Goal: Check status: Check status

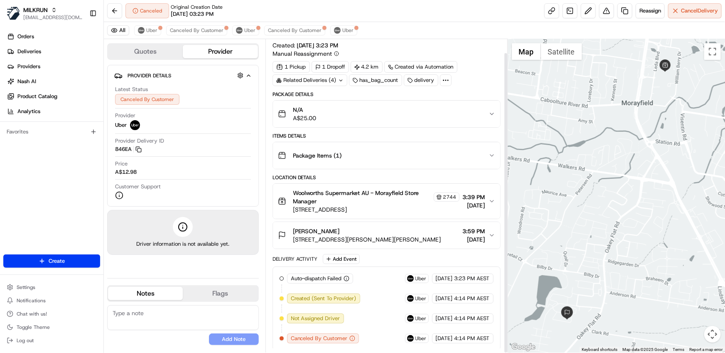
scroll to position [14, 0]
click at [344, 28] on span "Uber" at bounding box center [347, 30] width 11 height 7
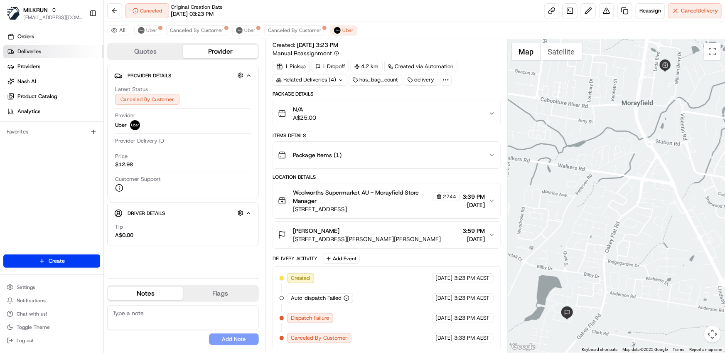
click at [29, 50] on span "Deliveries" at bounding box center [29, 51] width 24 height 7
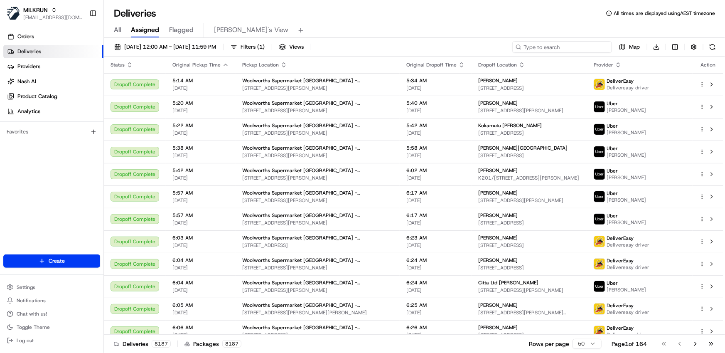
click at [556, 49] on input at bounding box center [562, 47] width 100 height 12
paste input "590f4200-a024-4a16-ad5b-c01d998c924b"
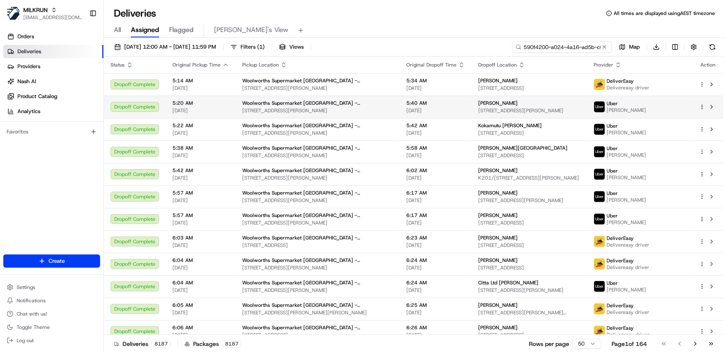
scroll to position [0, 40]
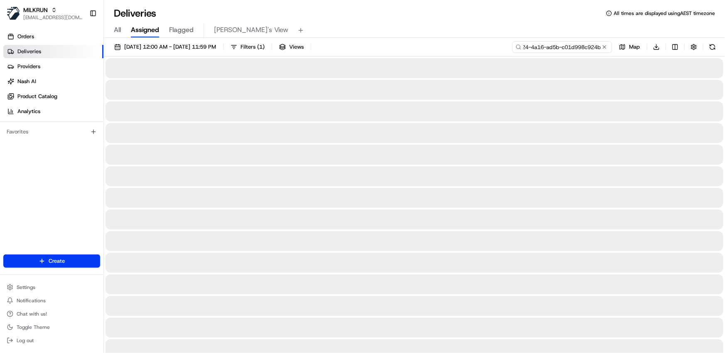
type input "590f4200-a024-4a16-ad5b-c01d998c924b"
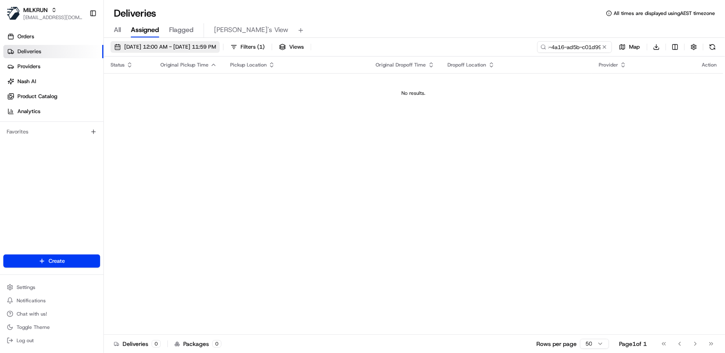
click at [198, 46] on span "20/08/2025 12:00 AM - 20/08/2025 11:59 PM" at bounding box center [170, 46] width 92 height 7
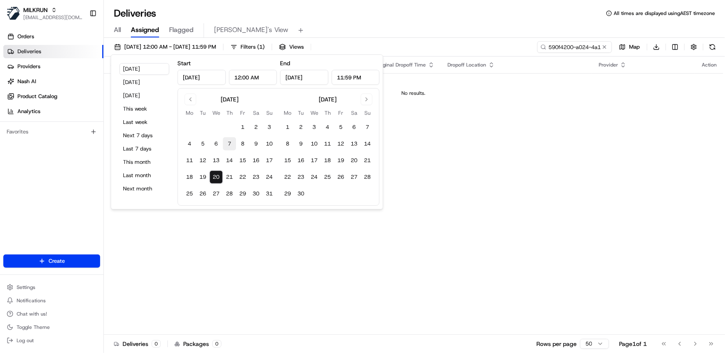
click at [230, 144] on button "7" at bounding box center [229, 143] width 13 height 13
type input "Aug 7, 2025"
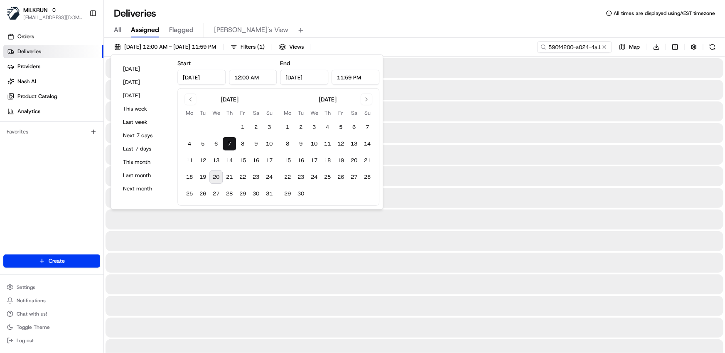
click at [218, 179] on button "20" at bounding box center [215, 176] width 13 height 13
type input "Aug 20, 2025"
click at [464, 25] on div "All Assigned Flagged Mimi's View" at bounding box center [414, 30] width 621 height 15
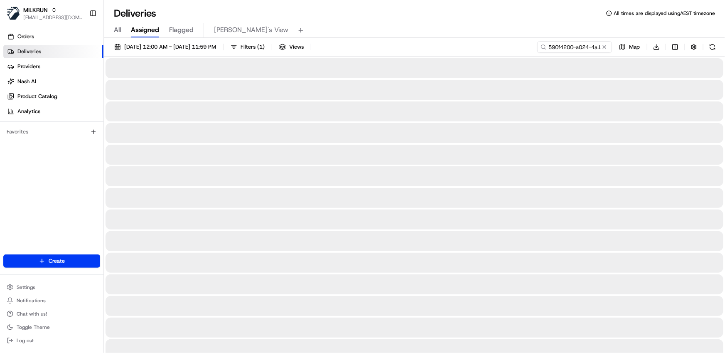
click at [390, 33] on div "All Assigned Flagged Mimi's View" at bounding box center [414, 30] width 621 height 15
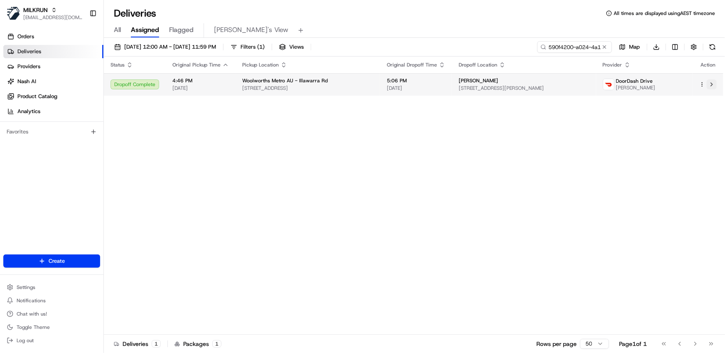
click at [710, 83] on button at bounding box center [711, 84] width 10 height 10
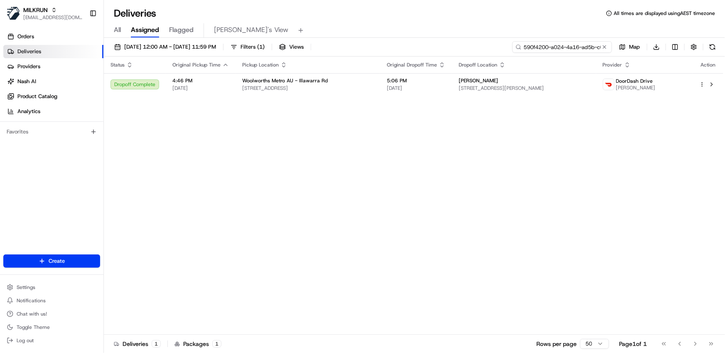
click at [554, 47] on input "590f4200-a024-4a16-ad5b-c01d998c924b" at bounding box center [562, 47] width 100 height 12
paste input "c16bcb5-ef3b-45b8-8c12-9f028c57d551"
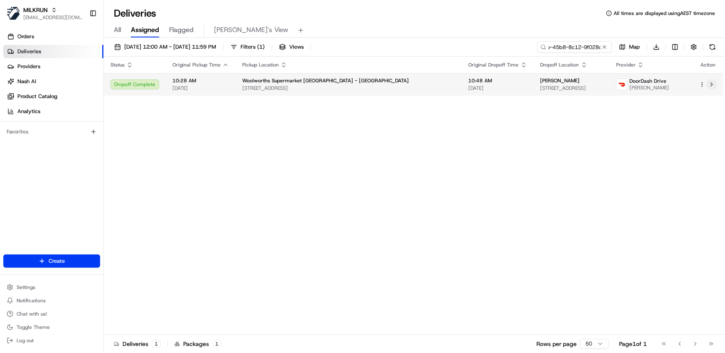
click at [713, 83] on button at bounding box center [711, 84] width 10 height 10
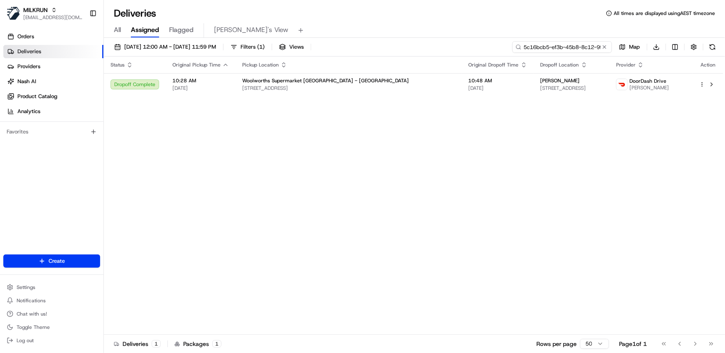
click at [585, 49] on input "5c16bcb5-ef3b-45b8-8c12-9f028c57d551" at bounding box center [562, 47] width 100 height 12
paste input "8d0eeb0b-1656-4ba1-b1d1-239079d0634b"
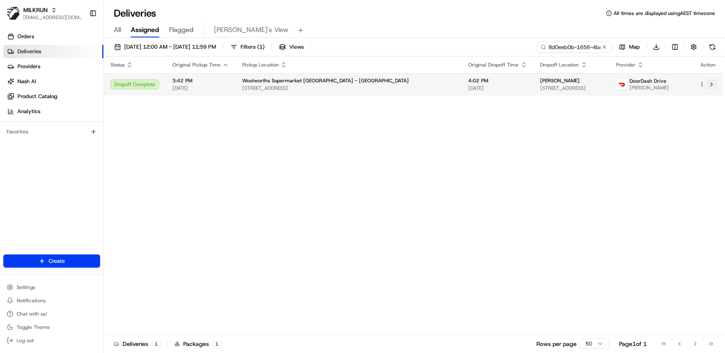
click at [710, 83] on button at bounding box center [711, 84] width 10 height 10
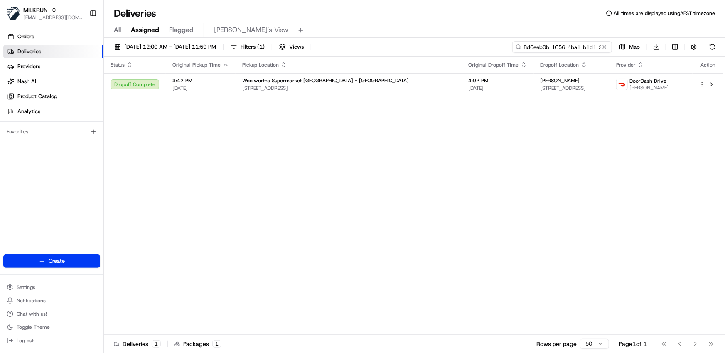
click at [566, 46] on input "8d0eeb0b-1656-4ba1-b1d1-239079d0634b" at bounding box center [562, 47] width 100 height 12
paste input "5c16bcb5-ef3b-45b8-8c12-9f028c57d551"
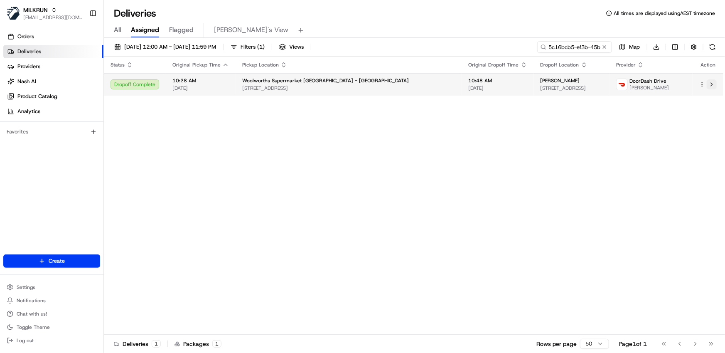
click at [711, 86] on button at bounding box center [711, 84] width 10 height 10
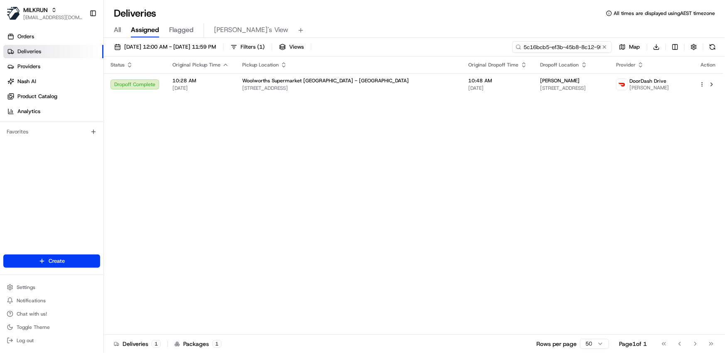
click at [563, 46] on input "5c16bcb5-ef3b-45b8-8c12-9f028c57d551" at bounding box center [562, 47] width 100 height 12
paste input "8d0eeb0b-1656-4ba1-b1d1-239079d0634b"
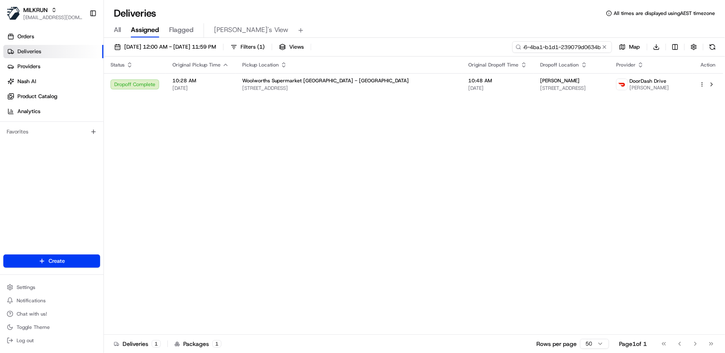
type input "8d0eeb0b-1656-4ba1-b1d1-239079d0634b"
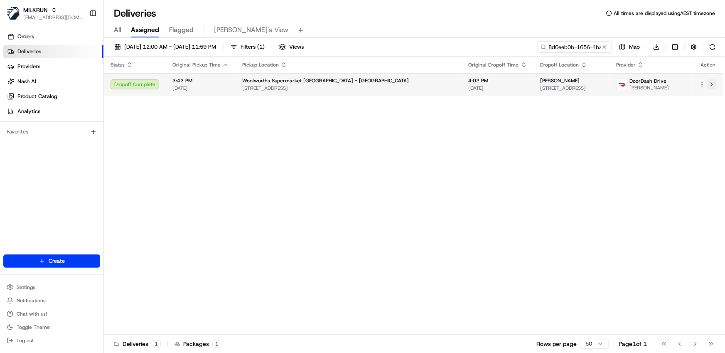
click at [709, 85] on button at bounding box center [711, 84] width 10 height 10
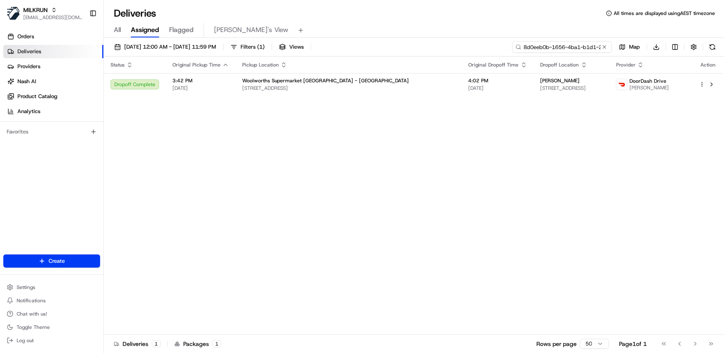
click at [557, 48] on input "8d0eeb0b-1656-4ba1-b1d1-239079d0634b" at bounding box center [562, 47] width 100 height 12
click at [567, 49] on input "8d0eeb0b-1656-4ba1-b1d1-239079d0634b" at bounding box center [562, 47] width 100 height 12
paste input "590f4200-a024-4a16-ad5b-c01d998c92"
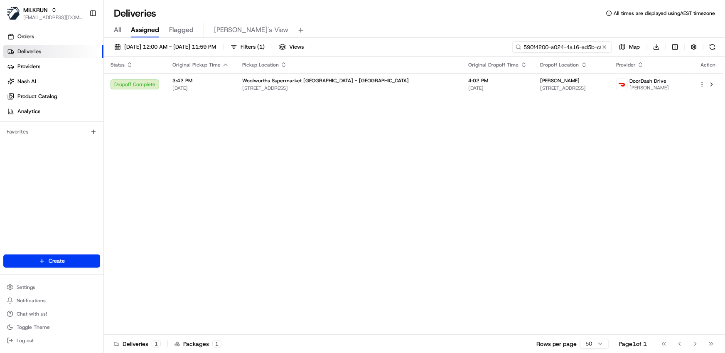
scroll to position [0, 40]
type input "590f4200-a024-4a16-ad5b-c01d998c924b"
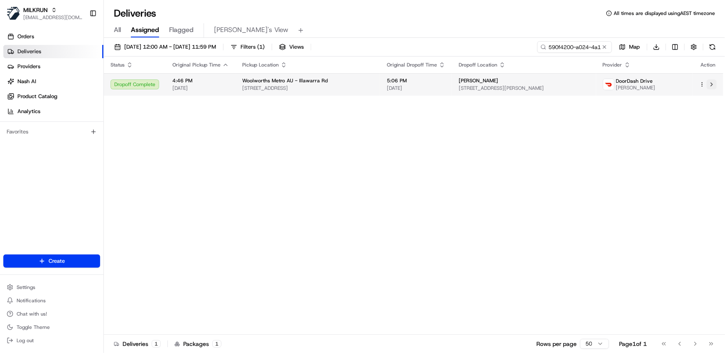
click at [713, 86] on button at bounding box center [711, 84] width 10 height 10
